Goal: Information Seeking & Learning: Learn about a topic

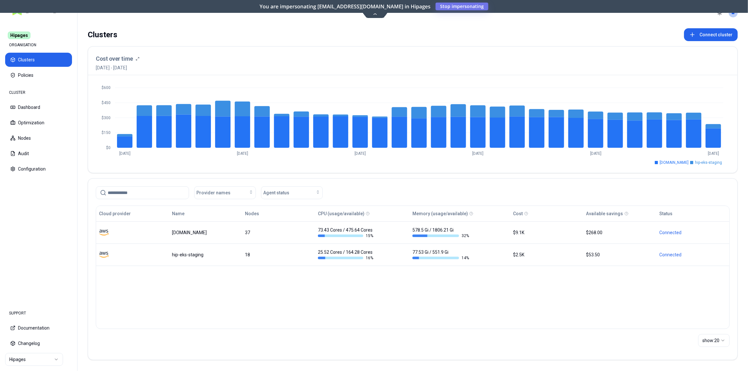
drag, startPoint x: 450, startPoint y: 0, endPoint x: 40, endPoint y: 282, distance: 498.1
click at [40, 272] on nav "Hipages ORGANISATION Clusters Policies CLUSTER Dashboard Optimization Nodes Aud…" at bounding box center [38, 161] width 77 height 281
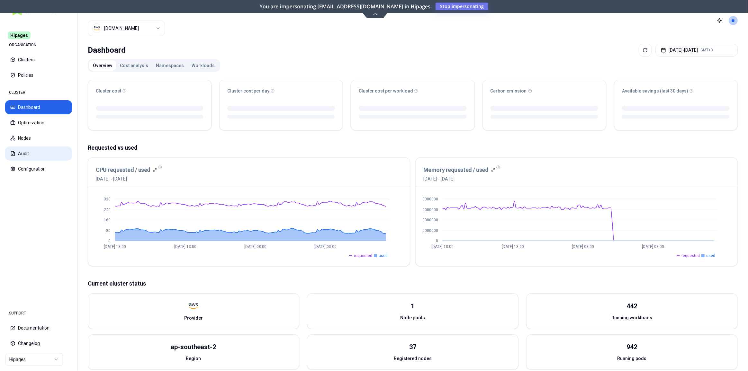
click at [30, 157] on button "Audit" at bounding box center [38, 153] width 67 height 14
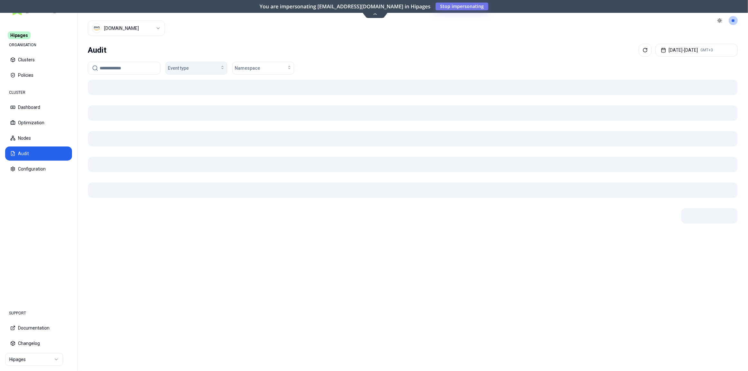
click at [193, 67] on div "Event type" at bounding box center [196, 68] width 57 height 6
click at [193, 82] on span "Container Error" at bounding box center [185, 80] width 31 height 6
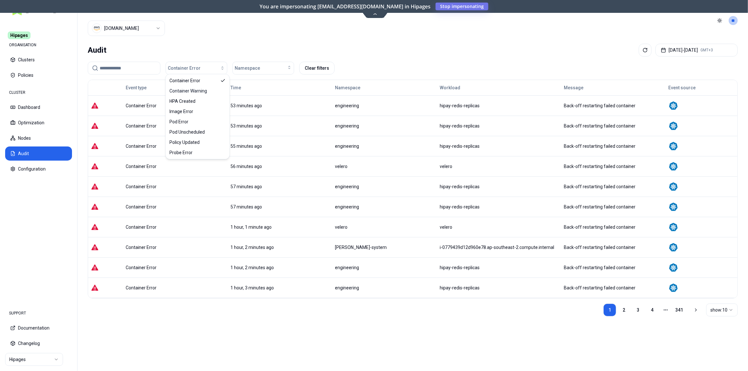
click at [305, 104] on div "53 minutes ago" at bounding box center [279, 105] width 99 height 6
click at [150, 123] on div "Container Error" at bounding box center [175, 126] width 99 height 6
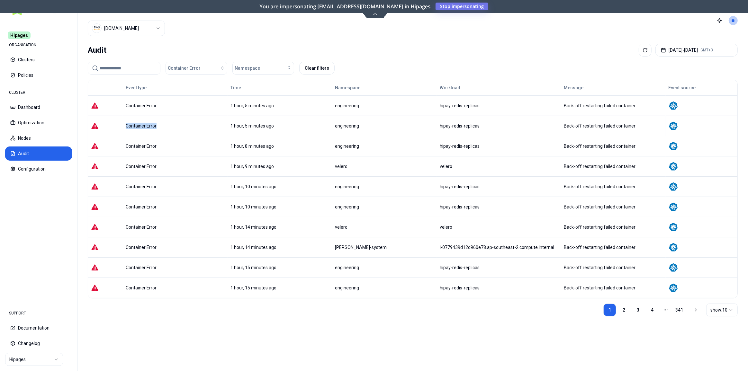
click at [150, 123] on div "Container Error" at bounding box center [175, 126] width 99 height 6
click at [200, 69] on button "Container Error" at bounding box center [196, 68] width 62 height 13
click at [198, 91] on span "Container Warning" at bounding box center [189, 91] width 38 height 6
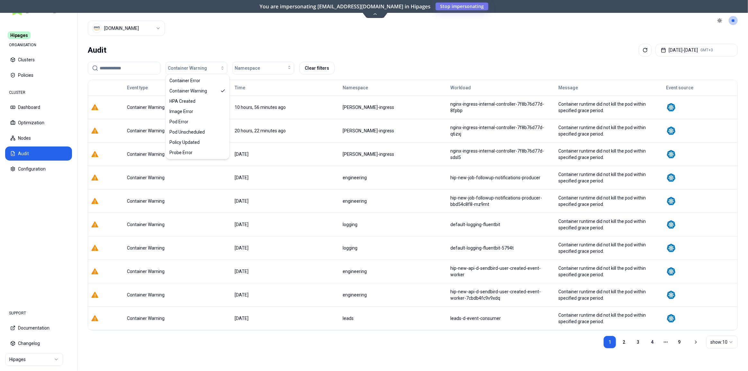
click at [548, 109] on div "Container runtime did not kill the pod within specified grace period." at bounding box center [609, 107] width 102 height 13
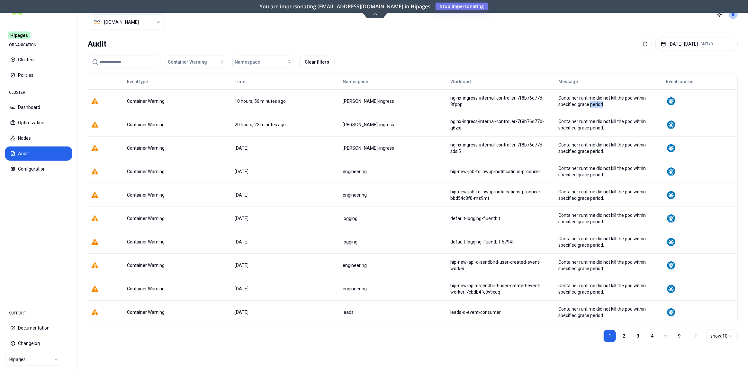
scroll to position [7, 0]
click at [249, 60] on span "Namespace" at bounding box center [247, 61] width 25 height 6
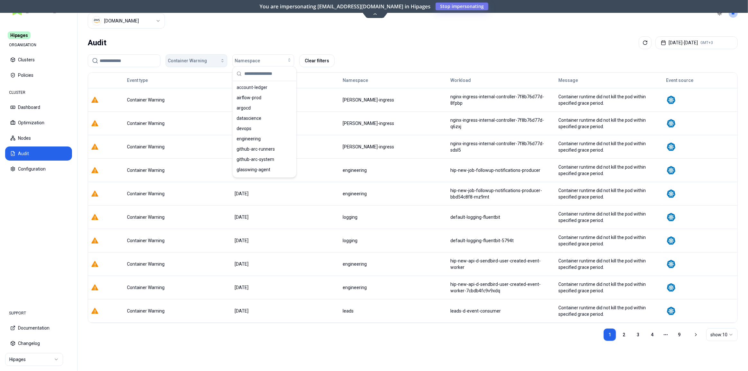
click at [209, 58] on div "button" at bounding box center [216, 60] width 18 height 5
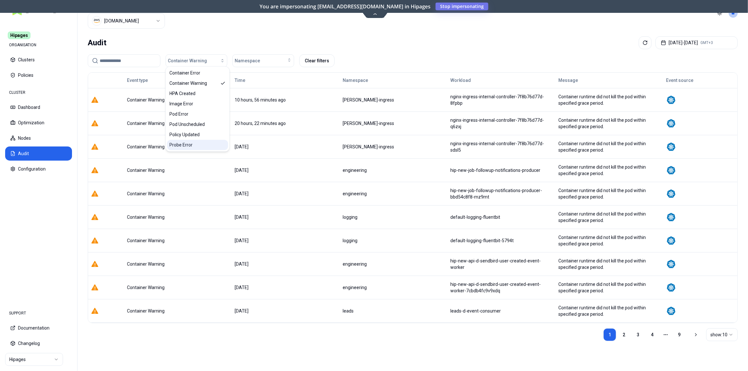
click at [193, 145] on div "Probe Error" at bounding box center [197, 145] width 61 height 10
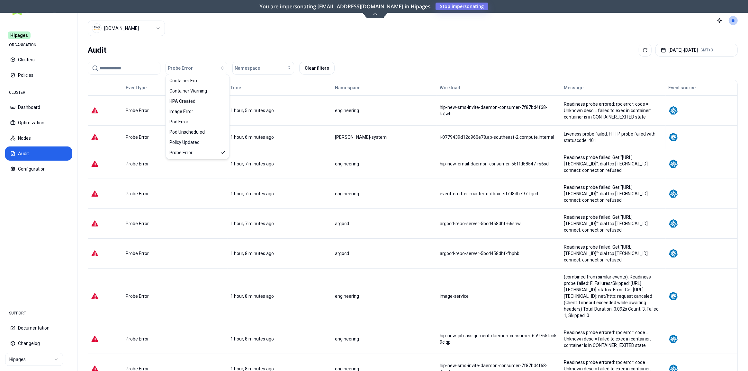
click at [548, 137] on td "Liveness probe failed: HTTP probe failed with statuscode: 401" at bounding box center [613, 136] width 104 height 23
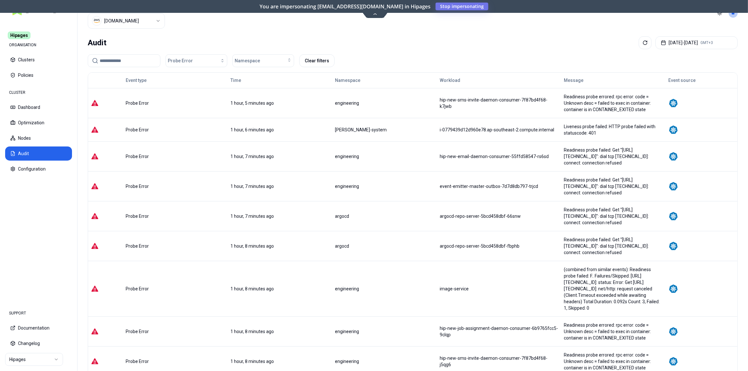
scroll to position [11, 0]
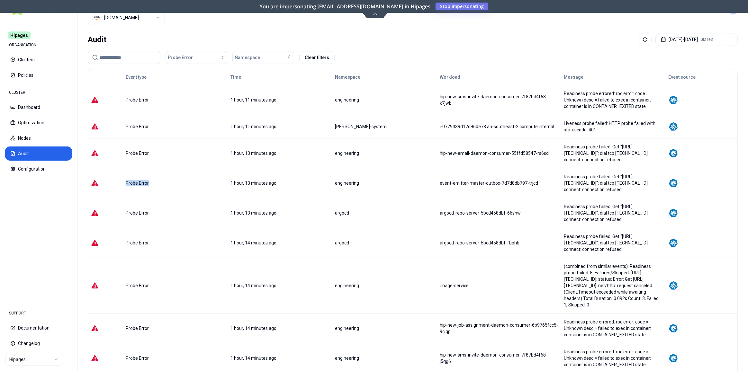
drag, startPoint x: 145, startPoint y: 167, endPoint x: 119, endPoint y: 167, distance: 25.7
click at [123, 180] on div "Probe Error" at bounding box center [175, 183] width 104 height 6
copy div "Probe Error"
click at [134, 180] on div "Probe Error" at bounding box center [175, 183] width 99 height 6
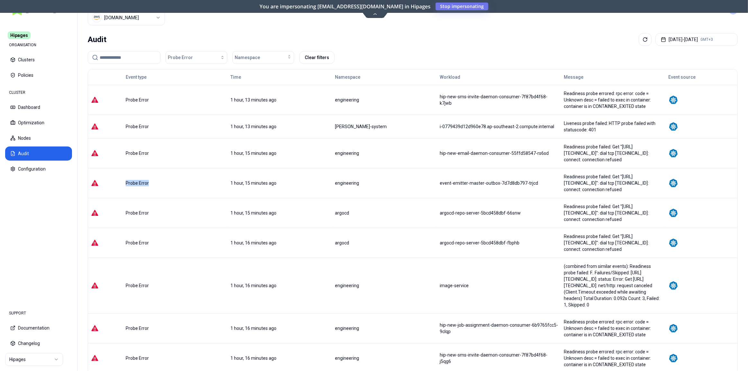
click at [134, 180] on div "Probe Error" at bounding box center [175, 183] width 99 height 6
click at [172, 58] on span "Probe Error" at bounding box center [180, 57] width 25 height 6
click at [190, 124] on div "Pod Unscheduled" at bounding box center [197, 121] width 61 height 10
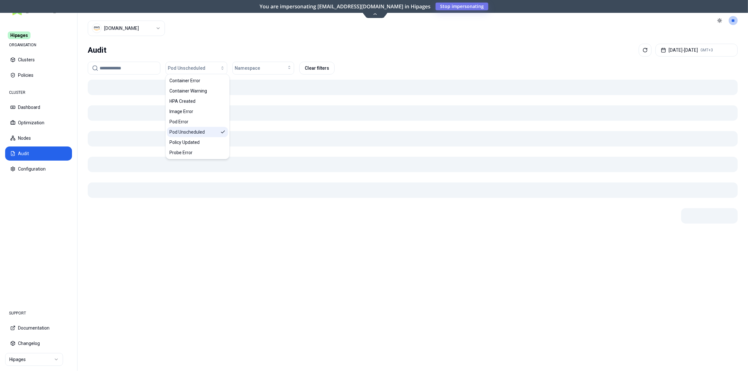
scroll to position [0, 0]
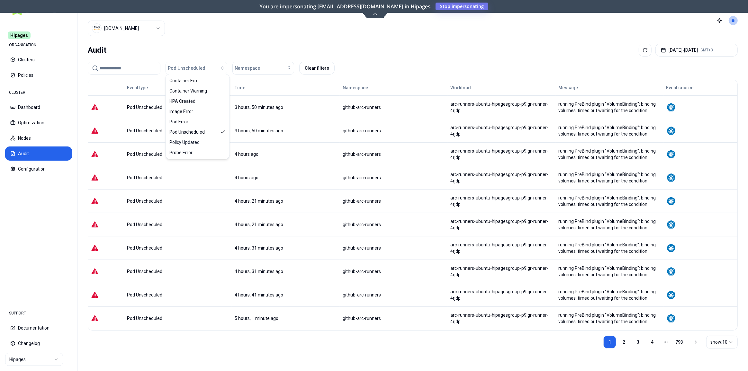
click at [131, 129] on div "Pod Unscheduled" at bounding box center [178, 131] width 102 height 6
copy div "Pod Unscheduled"
click at [139, 174] on div "Pod Unscheduled" at bounding box center [178, 177] width 102 height 6
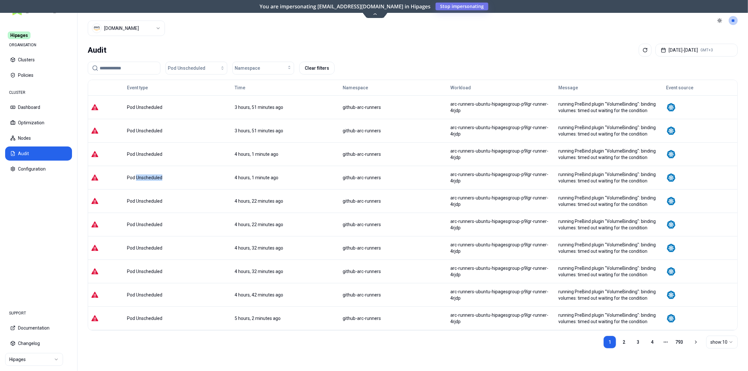
click at [139, 174] on div "Pod Unscheduled" at bounding box center [178, 177] width 102 height 6
copy div "Pod Unscheduled"
click at [173, 65] on span "Pod Unscheduled" at bounding box center [187, 68] width 38 height 6
click at [154, 246] on div "Pod Unscheduled" at bounding box center [178, 248] width 102 height 6
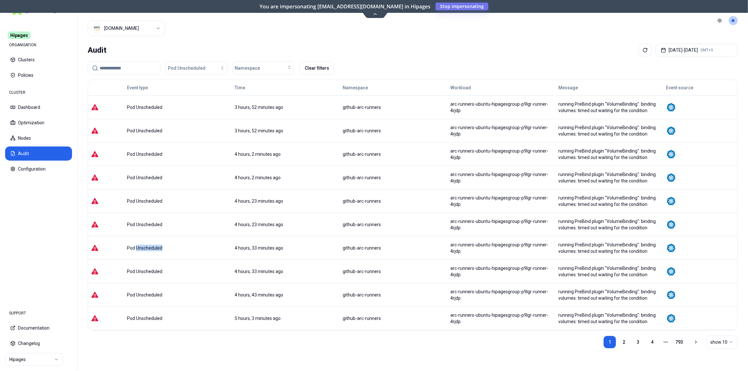
click at [154, 246] on div "Pod Unscheduled" at bounding box center [178, 248] width 102 height 6
click at [180, 66] on span "Pod Unscheduled" at bounding box center [187, 68] width 38 height 6
click at [188, 123] on div "Pod Error" at bounding box center [197, 122] width 61 height 10
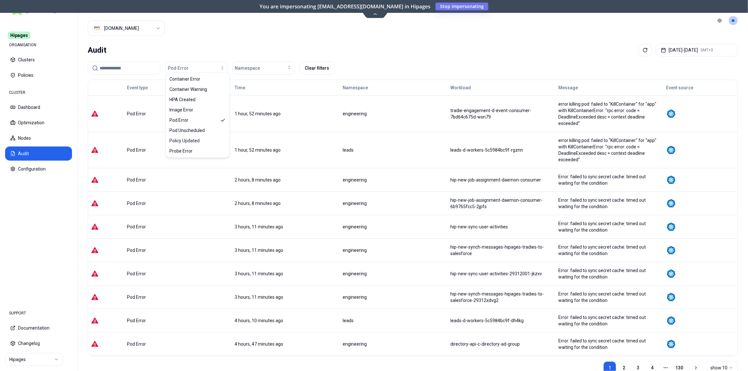
scroll to position [23, 0]
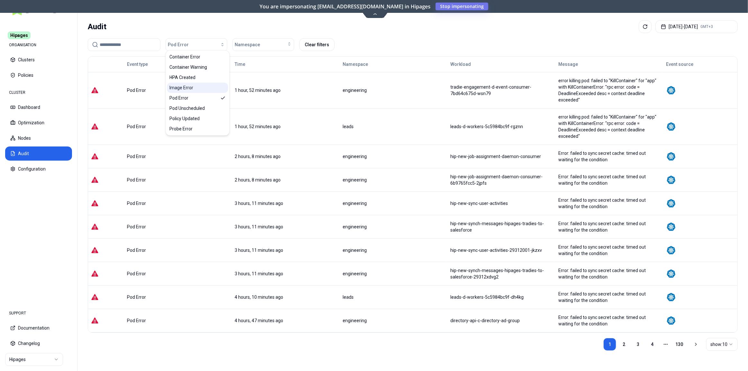
click at [188, 92] on div "Image Error" at bounding box center [197, 88] width 61 height 10
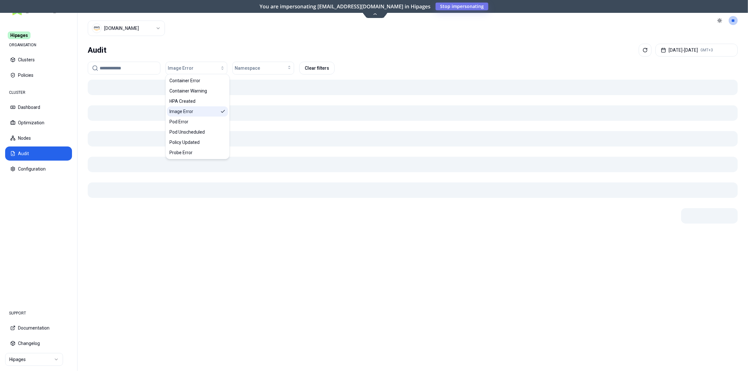
scroll to position [0, 0]
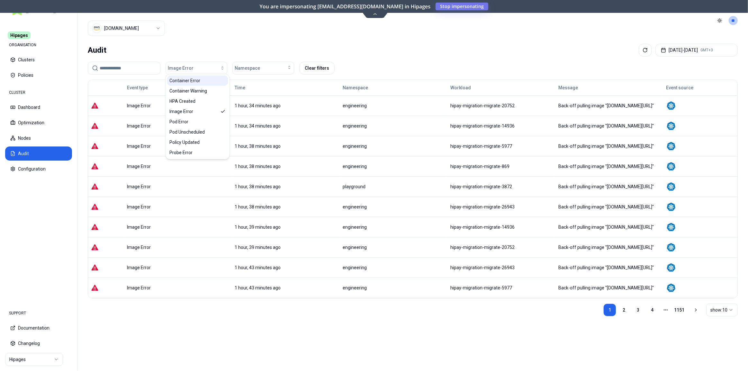
click at [195, 78] on span "Container Error" at bounding box center [185, 80] width 31 height 6
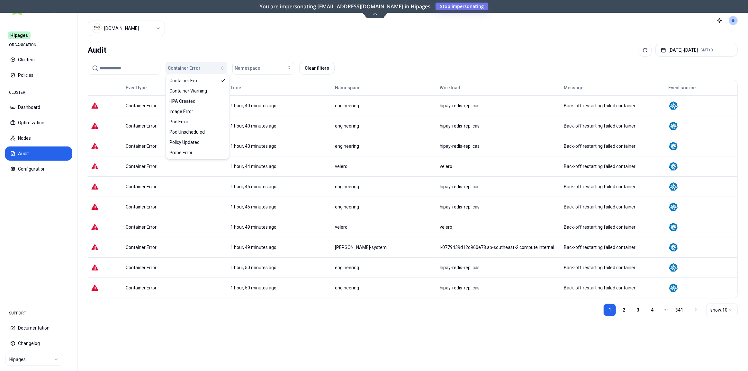
click at [205, 67] on div "button" at bounding box center [212, 68] width 24 height 5
click at [193, 104] on span "HPA Created" at bounding box center [183, 101] width 26 height 6
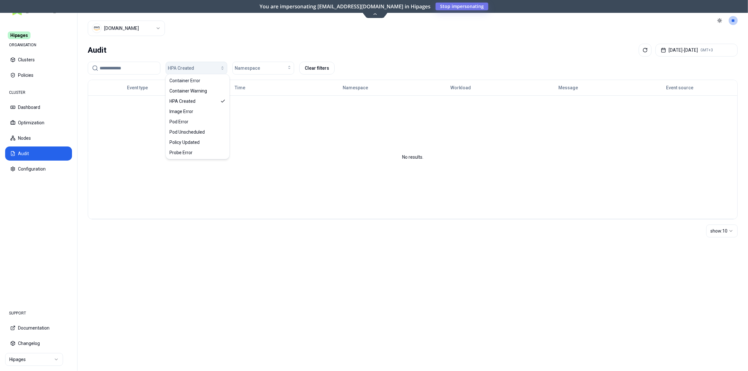
click at [192, 65] on span "HPA Created" at bounding box center [181, 68] width 26 height 6
click at [190, 133] on span "Pod Unscheduled" at bounding box center [187, 132] width 35 height 6
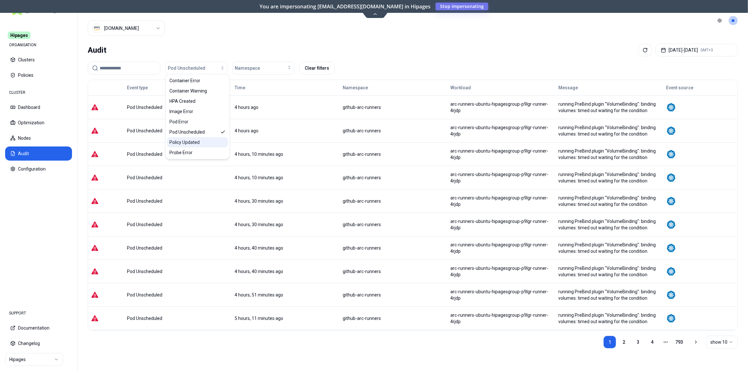
click at [191, 145] on span "Policy Updated" at bounding box center [185, 142] width 30 height 6
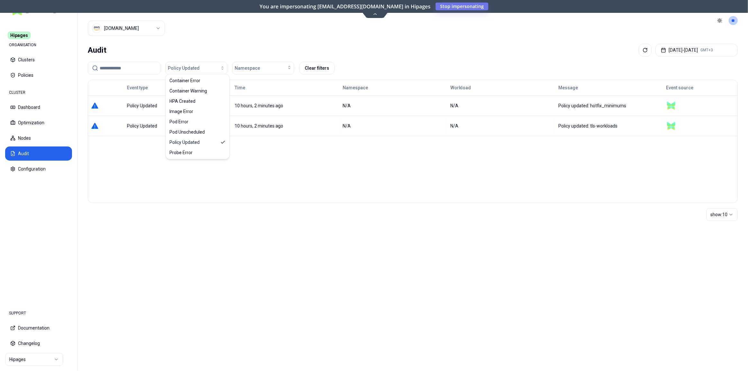
click at [137, 123] on div "Policy Updated" at bounding box center [178, 126] width 102 height 6
copy div "Policy Updated"
click at [184, 66] on span "Policy Updated" at bounding box center [184, 68] width 32 height 6
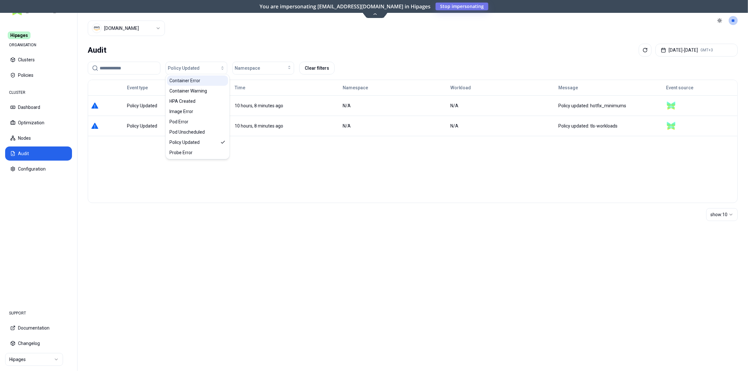
click at [191, 80] on span "Container Error" at bounding box center [185, 80] width 31 height 6
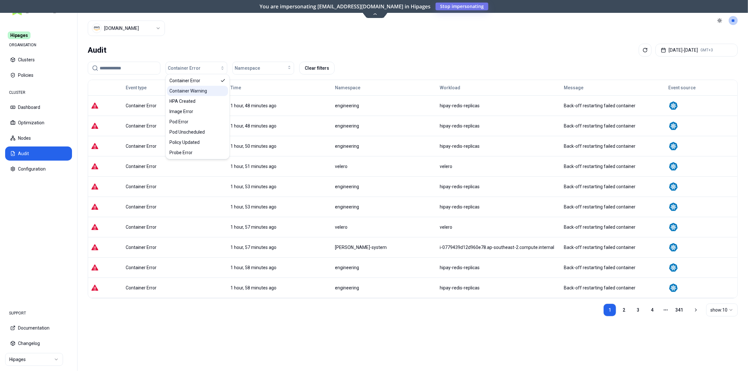
click at [193, 90] on span "Container Warning" at bounding box center [189, 91] width 38 height 6
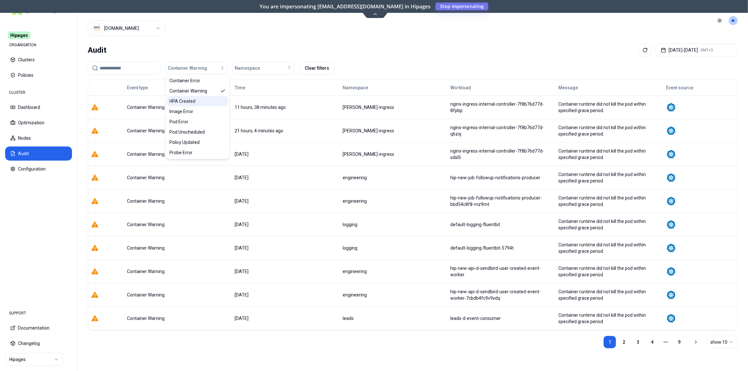
click at [193, 99] on span "HPA Created" at bounding box center [183, 101] width 26 height 6
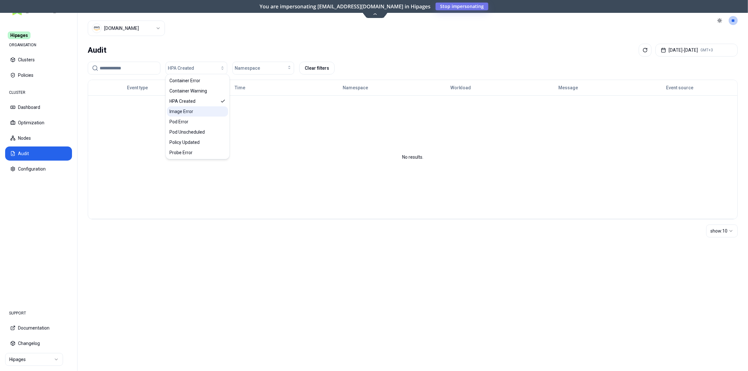
click at [194, 111] on div "Image Error" at bounding box center [197, 111] width 61 height 10
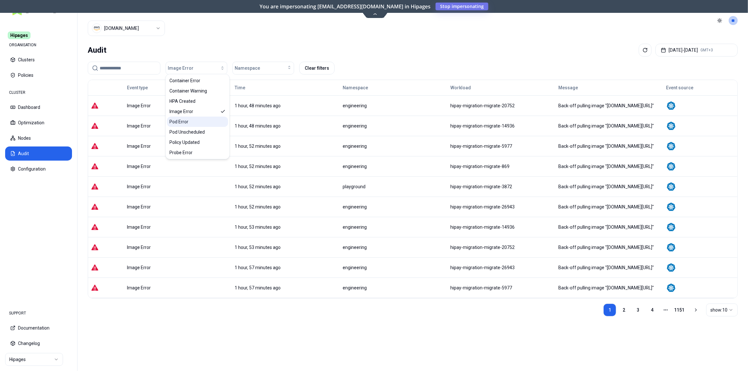
click at [198, 121] on div "Pod Error" at bounding box center [197, 122] width 61 height 10
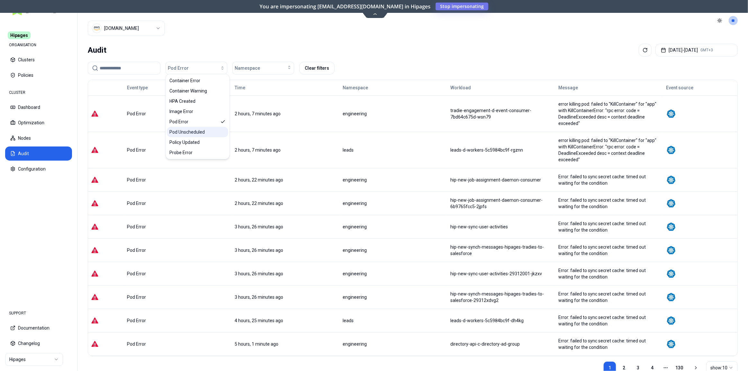
click at [193, 132] on span "Pod Unscheduled" at bounding box center [187, 132] width 35 height 6
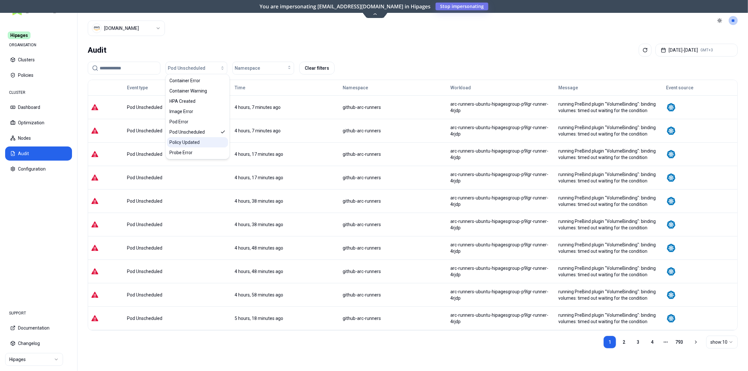
click at [193, 140] on span "Policy Updated" at bounding box center [185, 142] width 30 height 6
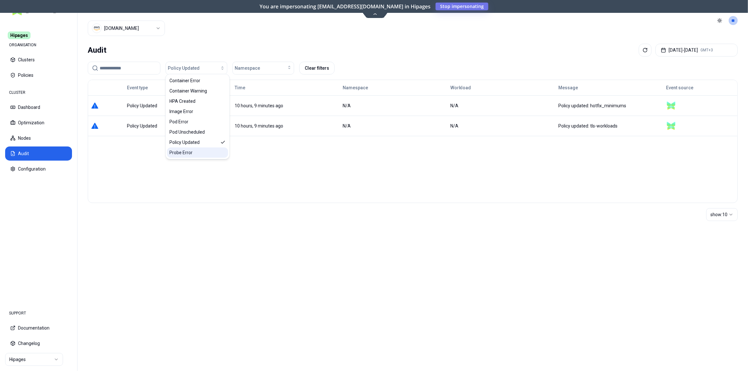
click at [193, 151] on div "Probe Error" at bounding box center [197, 152] width 61 height 10
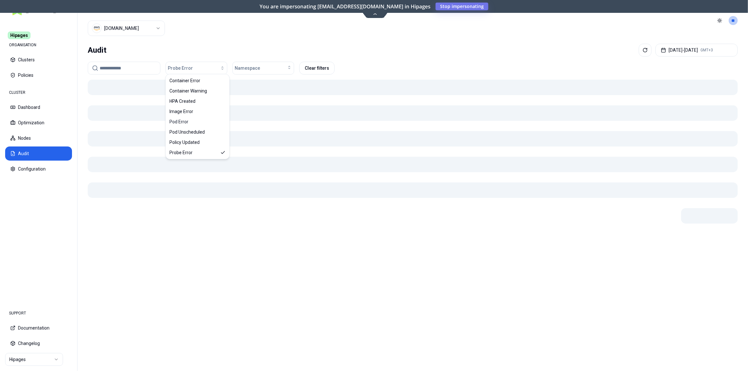
click at [41, 272] on html "Hipages ORGANISATION Clusters Policies CLUSTER Dashboard Optimization Nodes Aud…" at bounding box center [374, 185] width 748 height 371
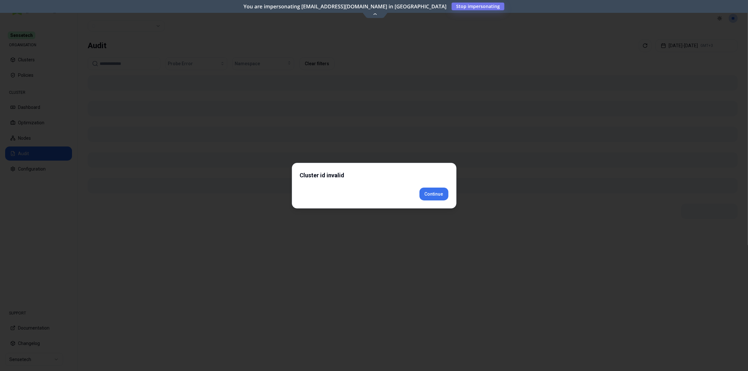
click at [435, 203] on div "Cluster id invalid Continue" at bounding box center [374, 186] width 164 height 46
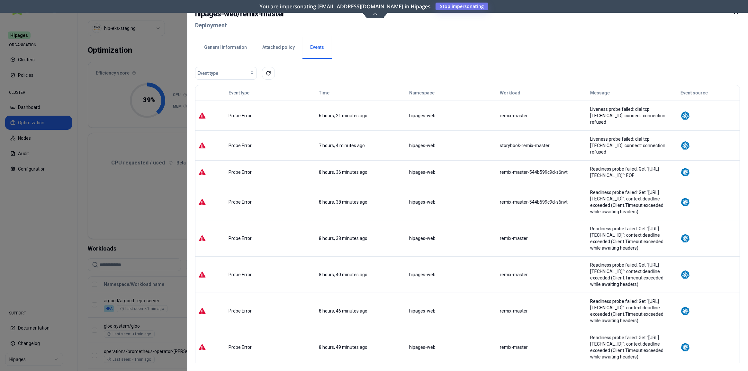
click at [218, 49] on button "General information" at bounding box center [225, 47] width 58 height 22
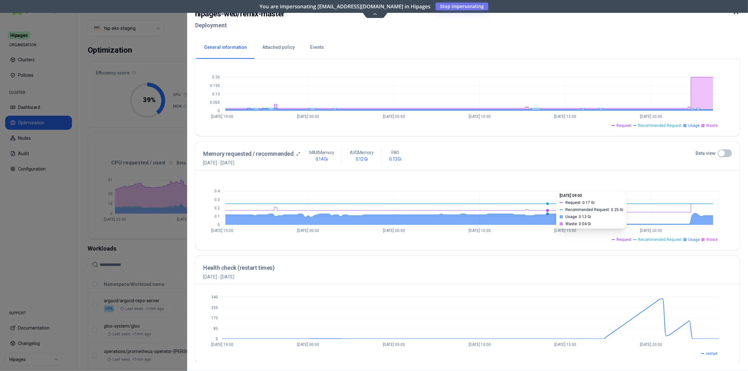
scroll to position [172, 0]
click at [688, 239] on li "Usage" at bounding box center [691, 239] width 16 height 5
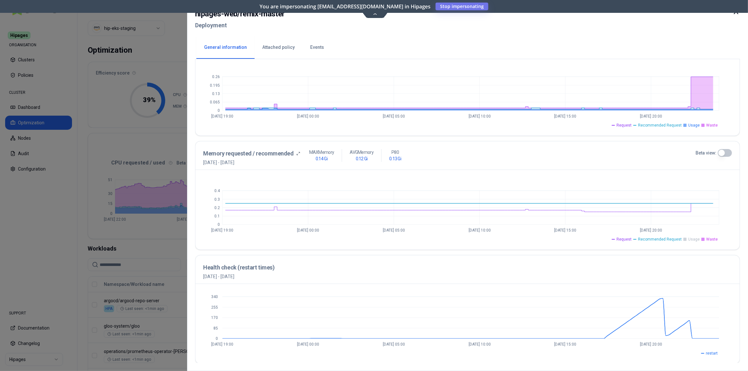
click at [688, 239] on li "Usage" at bounding box center [691, 239] width 16 height 5
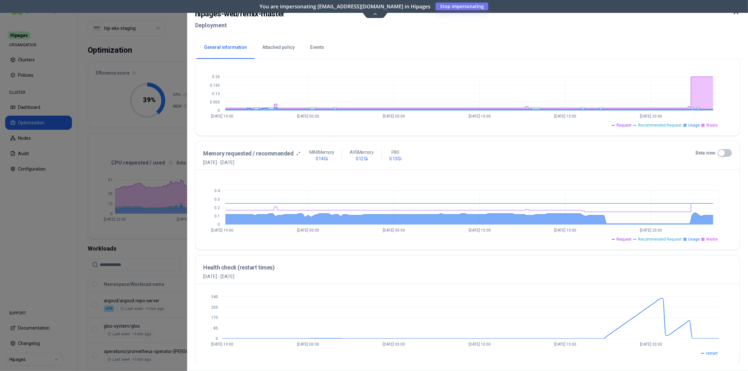
click at [659, 238] on span "Recommended Request" at bounding box center [660, 239] width 44 height 5
click at [628, 239] on span "Request" at bounding box center [623, 239] width 15 height 5
click at [646, 240] on span "Recommended Request" at bounding box center [660, 239] width 44 height 5
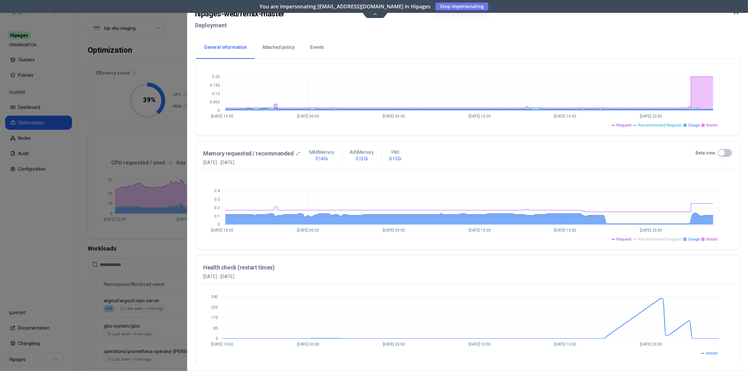
click at [646, 240] on span "Recommended Request" at bounding box center [660, 239] width 44 height 5
click at [725, 150] on button "Beta view:" at bounding box center [724, 153] width 14 height 8
click at [686, 238] on icon at bounding box center [684, 239] width 3 height 3
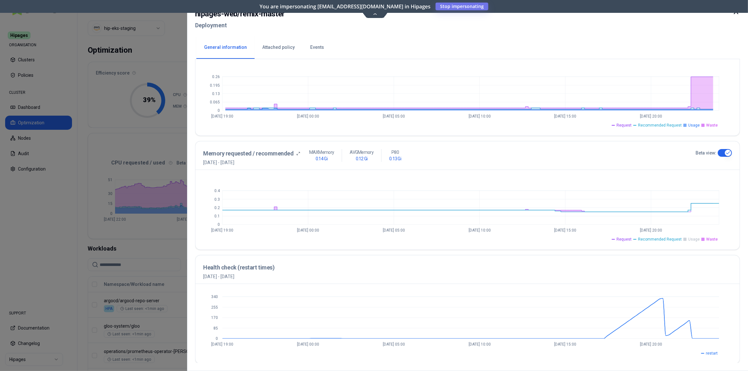
click at [686, 238] on icon at bounding box center [684, 239] width 3 height 3
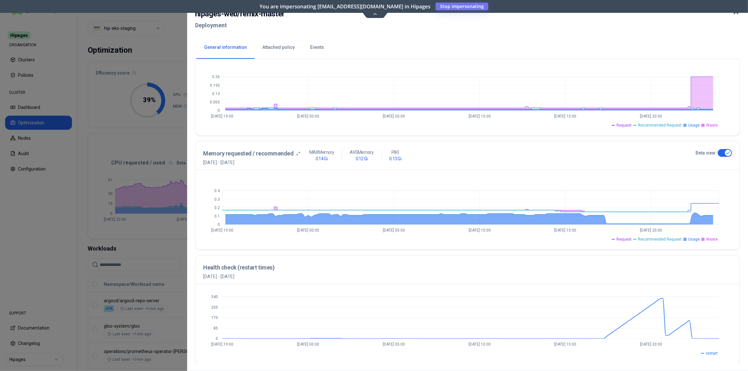
click at [658, 237] on span "Recommended Request" at bounding box center [660, 239] width 44 height 5
click at [629, 240] on span "Request" at bounding box center [623, 239] width 15 height 5
click at [186, 111] on div at bounding box center [374, 185] width 748 height 371
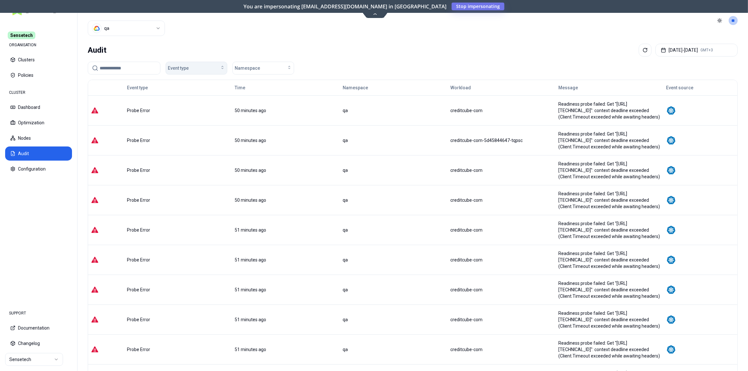
click at [178, 70] on span "Event type" at bounding box center [178, 68] width 21 height 6
click at [196, 122] on span "Pod Unscheduled" at bounding box center [187, 123] width 35 height 6
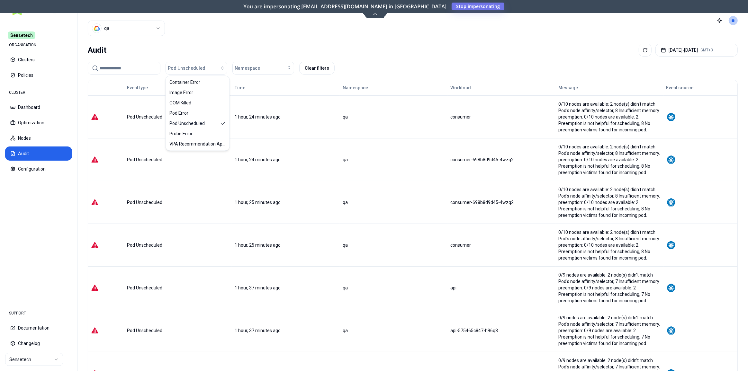
click at [143, 115] on div "Pod Unscheduled" at bounding box center [178, 117] width 102 height 6
copy div "Pod Unscheduled"
click at [119, 19] on div "Cluster qa" at bounding box center [126, 20] width 77 height 41
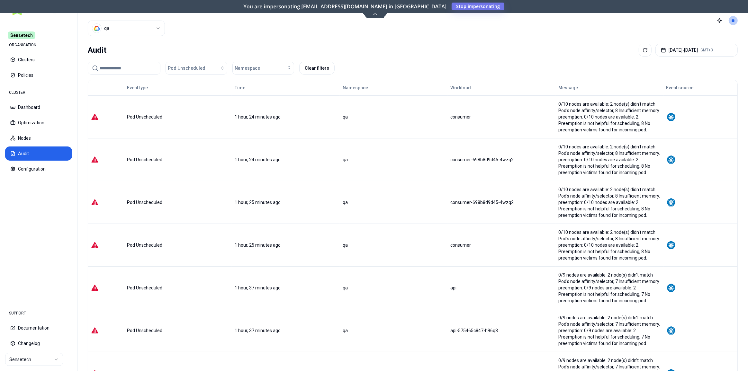
click at [122, 22] on html "Sensetech ORGANISATION Clusters Policies CLUSTER Dashboard Optimization Nodes A…" at bounding box center [374, 185] width 748 height 371
click at [197, 68] on html "Sensetech ORGANISATION Clusters Policies CLUSTER Dashboard Optimization Nodes A…" at bounding box center [374, 185] width 748 height 371
click at [197, 68] on span "Pod Unscheduled" at bounding box center [187, 68] width 38 height 6
click at [201, 141] on span "VPA Recommendation Applied" at bounding box center [198, 144] width 56 height 6
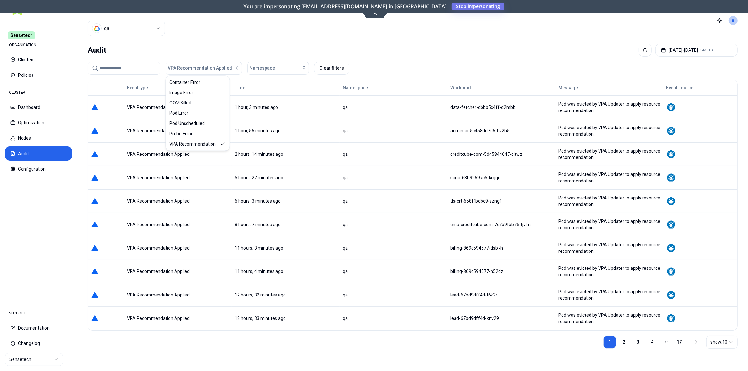
click at [147, 178] on div "VPA Recommendation Applied" at bounding box center [178, 177] width 102 height 6
copy div "VPA Recommendation Applied"
click at [22, 360] on html "Sensetech ORGANISATION Clusters Policies CLUSTER Dashboard Optimization Nodes A…" at bounding box center [374, 185] width 748 height 371
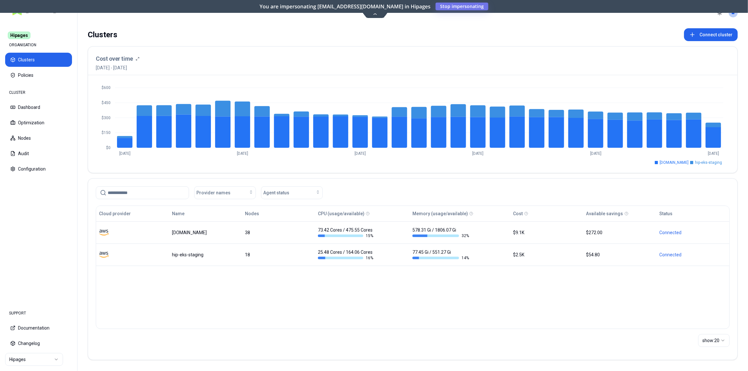
click at [145, 38] on div "Clusters Connect cluster" at bounding box center [413, 34] width 650 height 13
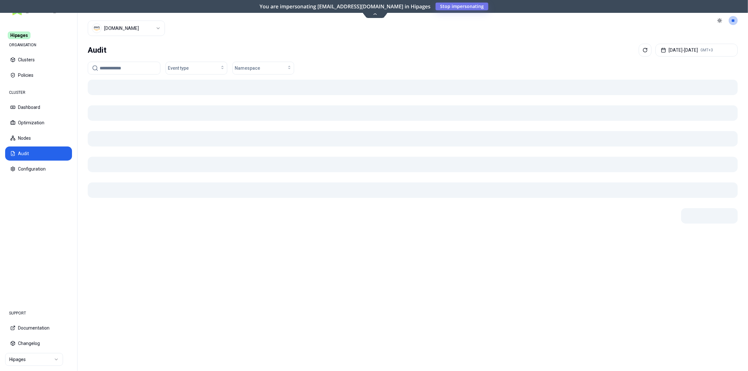
click at [123, 29] on html "Hipages ORGANISATION Clusters Policies CLUSTER Dashboard Optimization Nodes Aud…" at bounding box center [374, 185] width 748 height 371
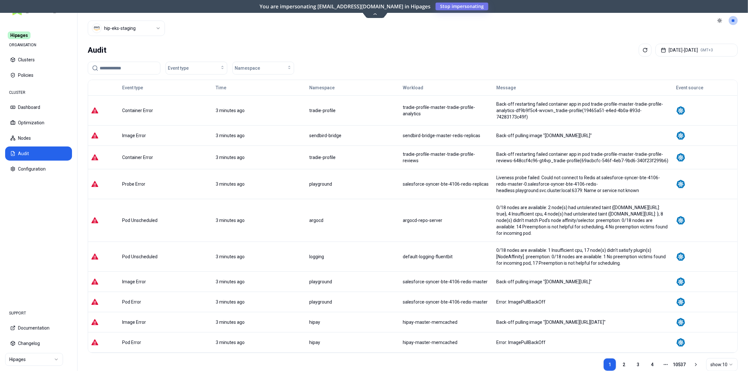
click at [141, 154] on div "Container Error" at bounding box center [166, 157] width 88 height 6
copy div "Container Error"
